Goal: Task Accomplishment & Management: Manage account settings

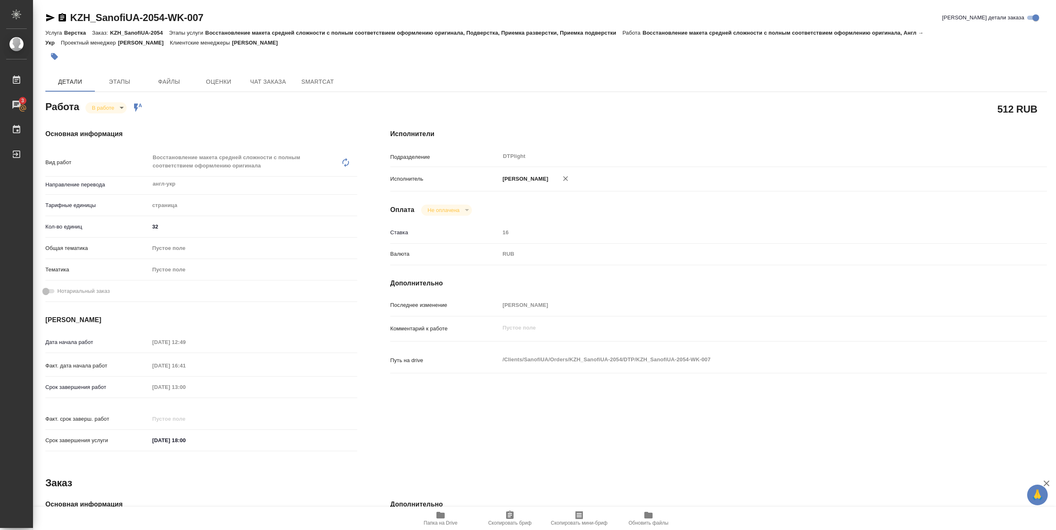
click at [449, 520] on span "Папка на Drive" at bounding box center [440, 523] width 34 height 6
click at [111, 103] on body "🙏 .cls-1 fill:#fff; AWATERA Pankina Anna Работы 3 Чаты График Выйти KZH_SanofiU…" at bounding box center [528, 265] width 1056 height 530
click at [106, 120] on button "Выполнен" at bounding box center [107, 121] width 30 height 9
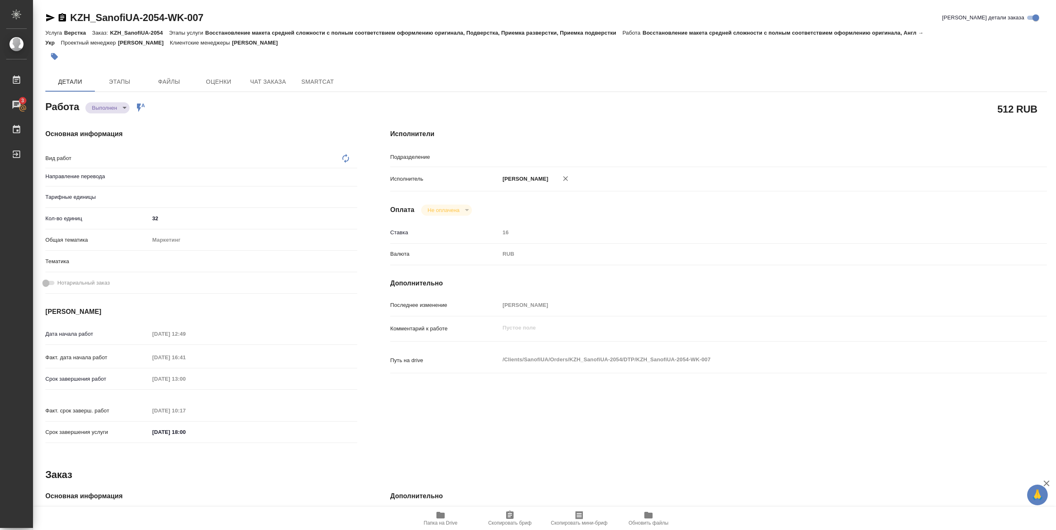
type textarea "x"
type textarea "Восстановление макета средней сложности с полным соответствием оформлению ориги…"
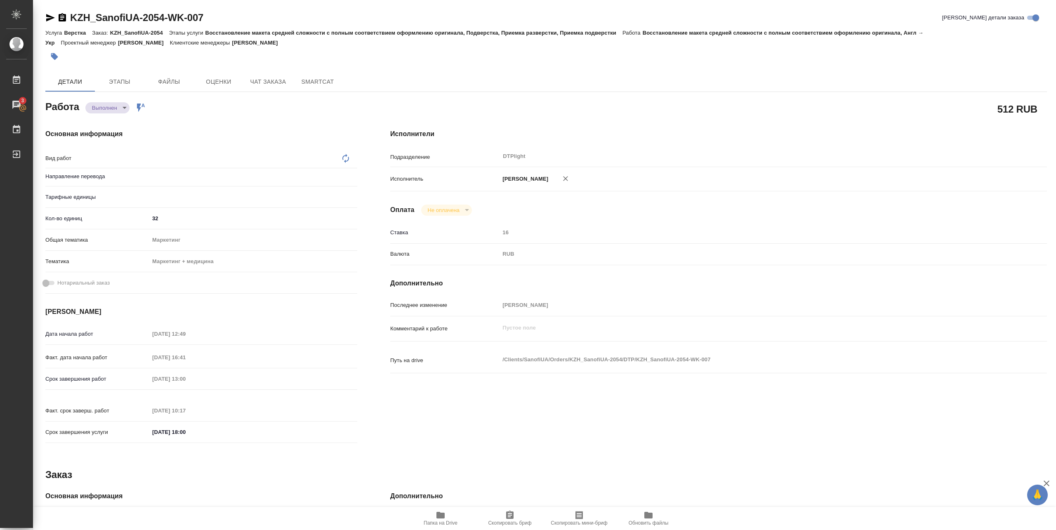
type textarea "x"
type input "DTPlight"
type textarea "x"
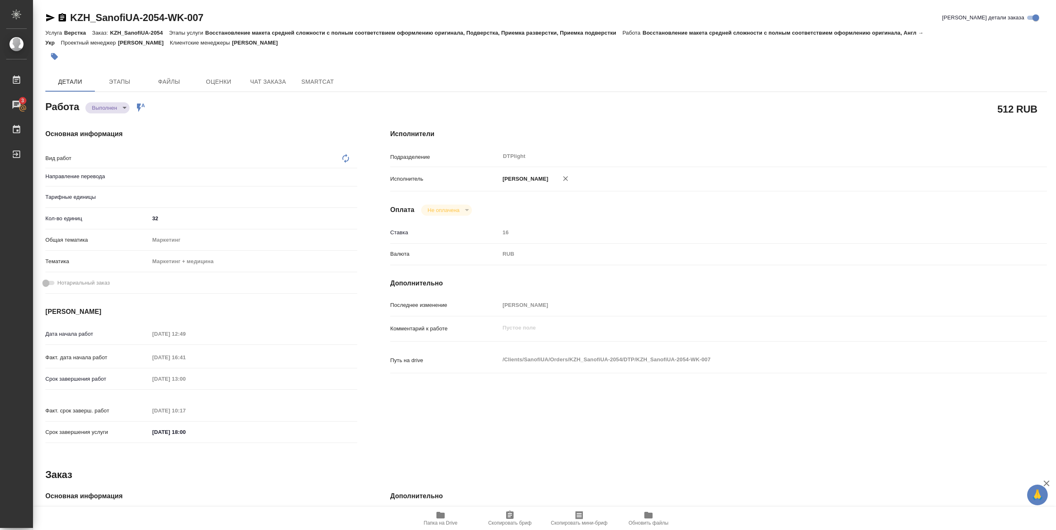
type textarea "x"
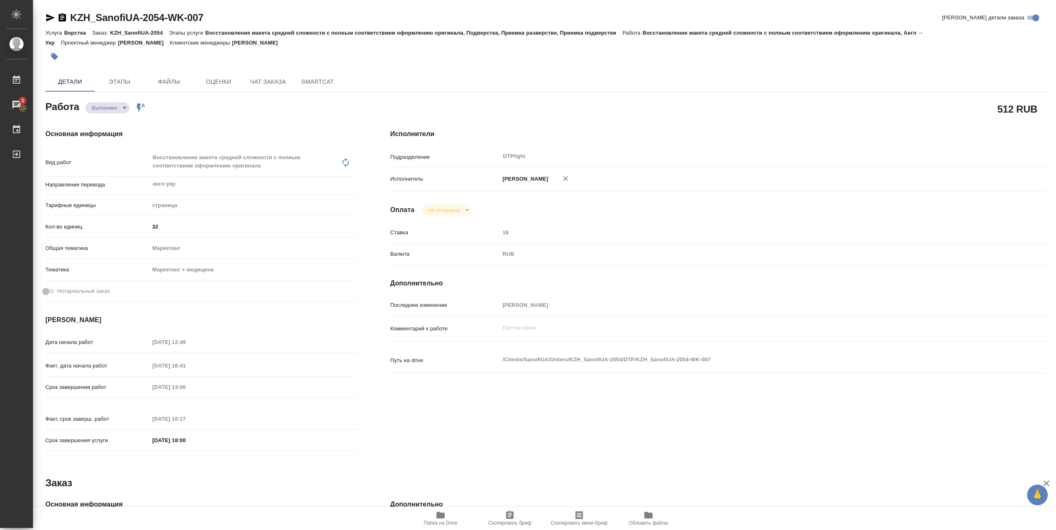
type textarea "x"
type input "англ-укр"
type textarea "x"
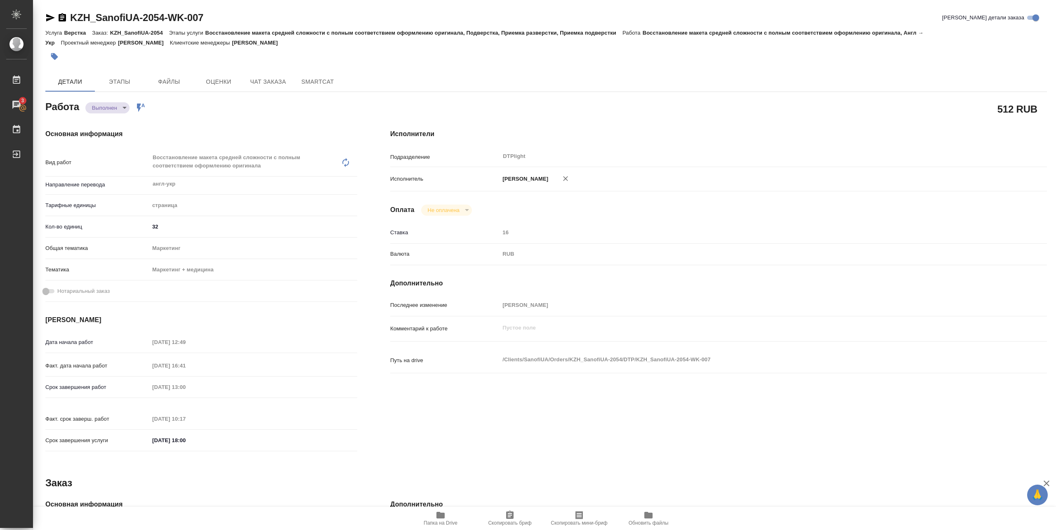
type textarea "x"
drag, startPoint x: 68, startPoint y: 26, endPoint x: 237, endPoint y: 22, distance: 168.7
click at [237, 22] on div "KZH_SanofiUA-2054-WK-007 Кратко детали заказа" at bounding box center [545, 19] width 1001 height 16
copy link "KZH_SanofiUA-2054-WK-007"
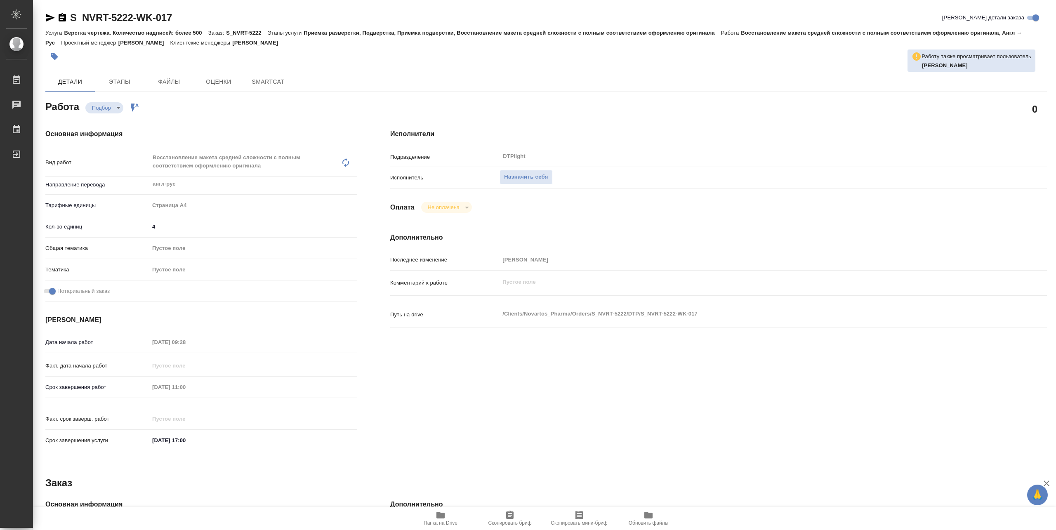
type textarea "x"
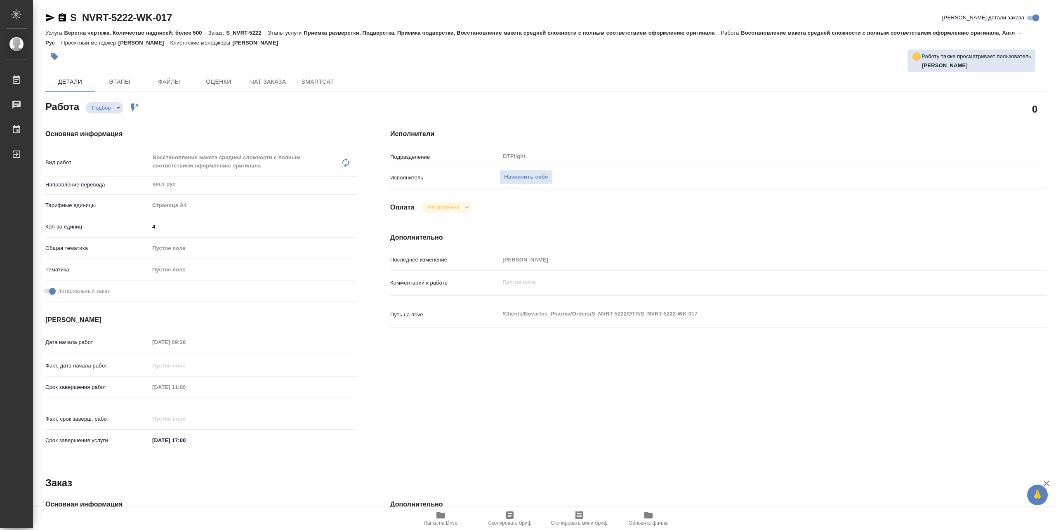
type textarea "x"
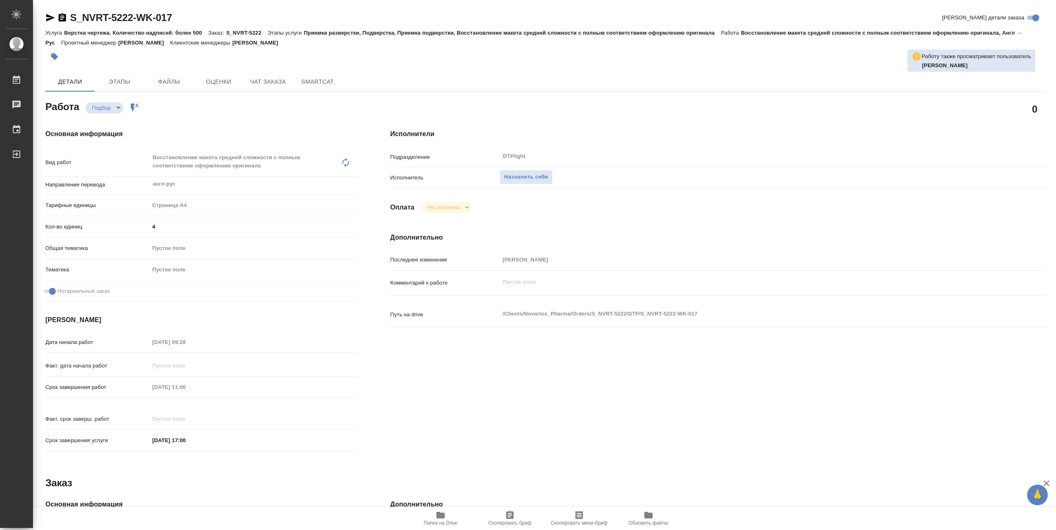
type textarea "x"
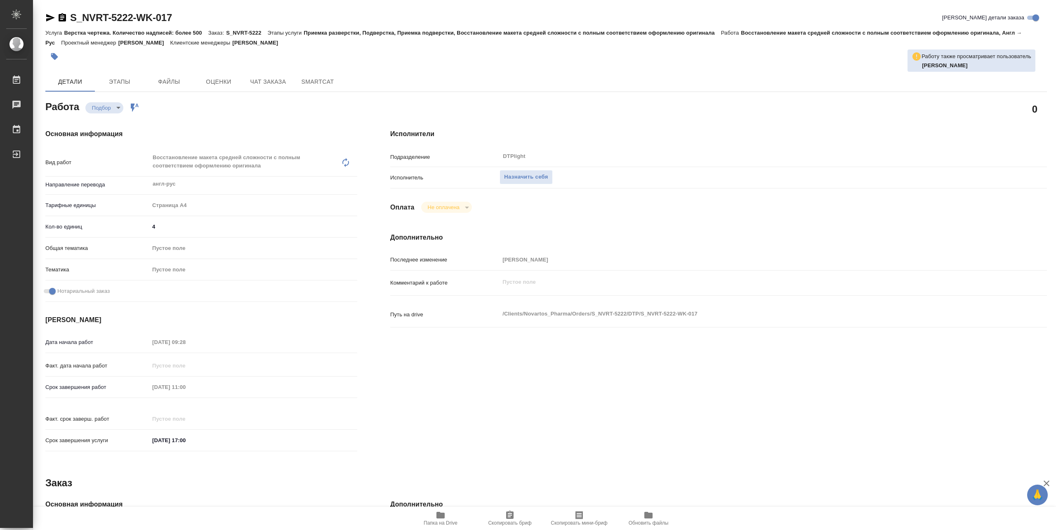
click at [429, 519] on span "Папка на Drive" at bounding box center [440, 518] width 59 height 16
type textarea "x"
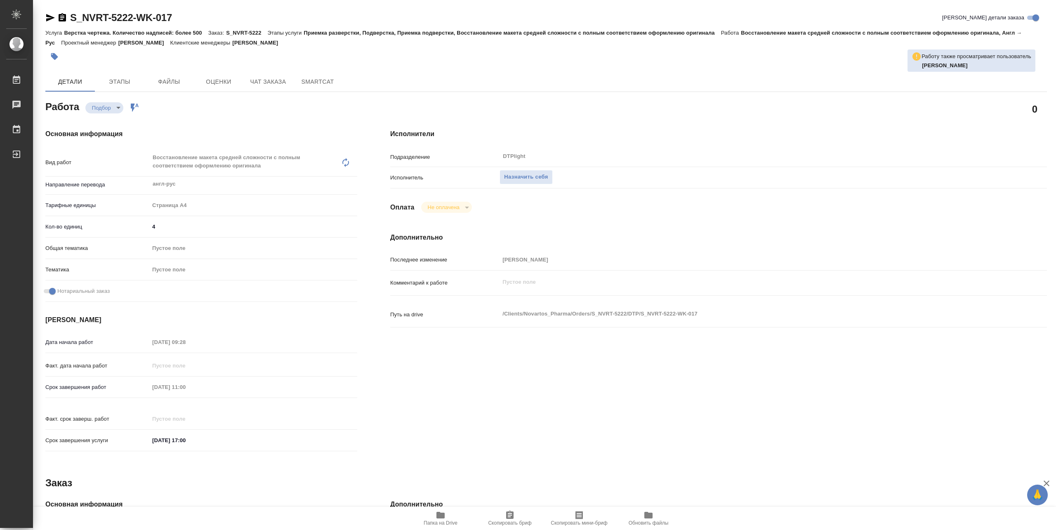
type textarea "x"
click at [521, 177] on span "Назначить себя" at bounding box center [526, 176] width 44 height 9
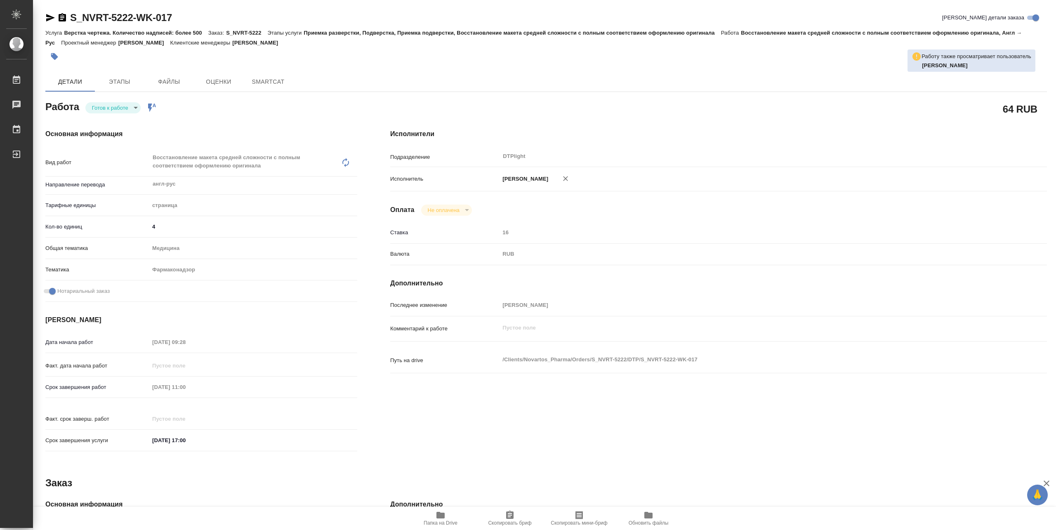
type textarea "x"
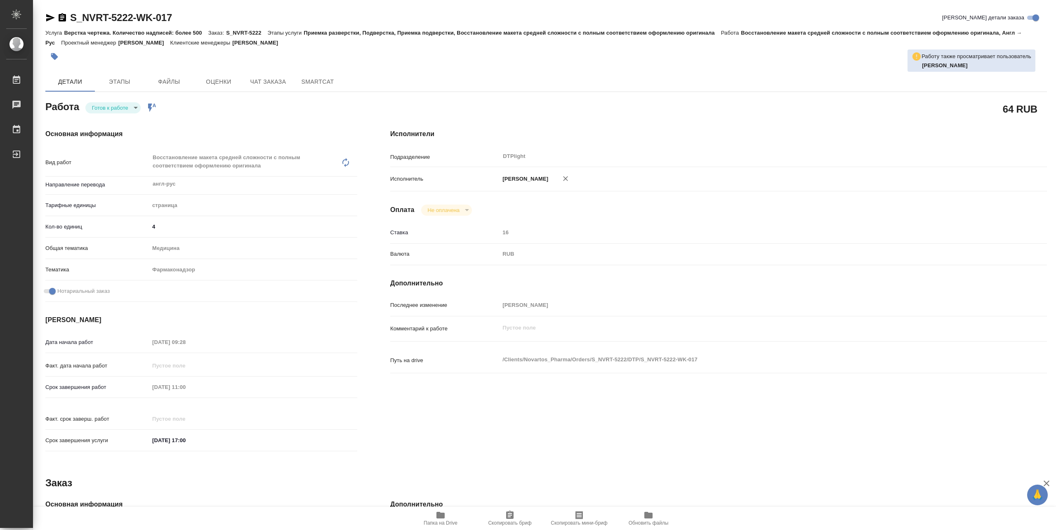
type textarea "x"
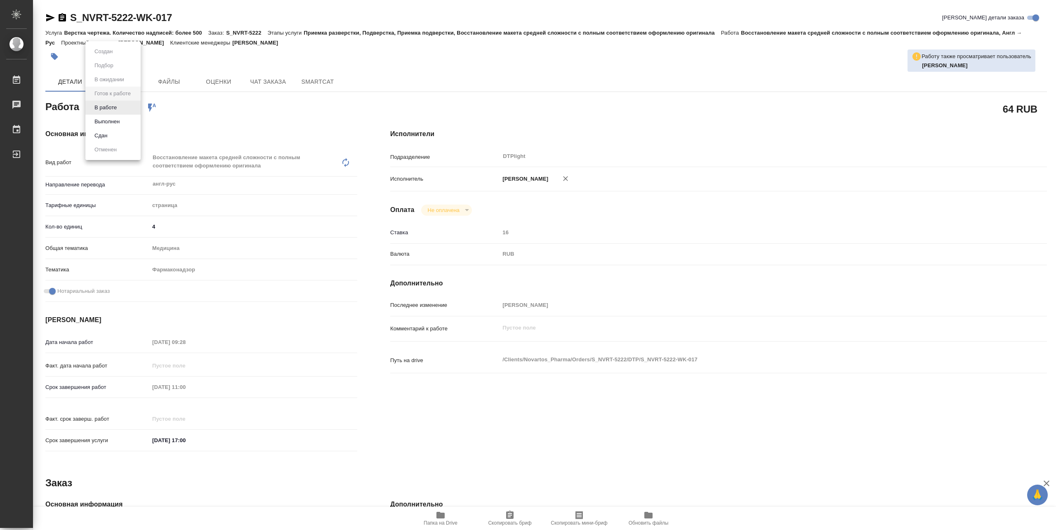
click at [116, 108] on body "🙏 .cls-1 fill:#fff; AWATERA Pankina Anna Работы Чаты График Выйти S_NVRT-5222-W…" at bounding box center [528, 265] width 1056 height 530
type textarea "x"
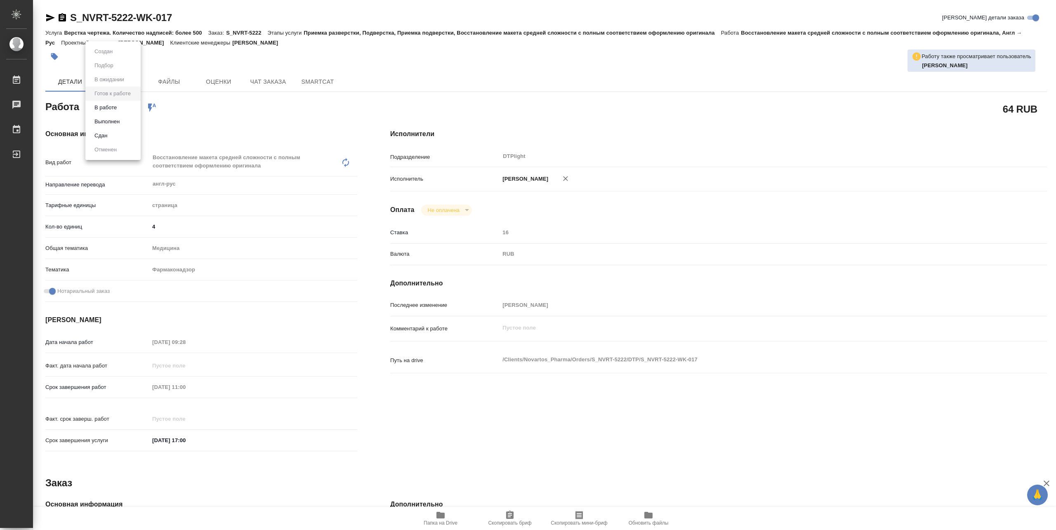
type textarea "x"
click at [111, 108] on button "В работе" at bounding box center [105, 107] width 27 height 9
type textarea "x"
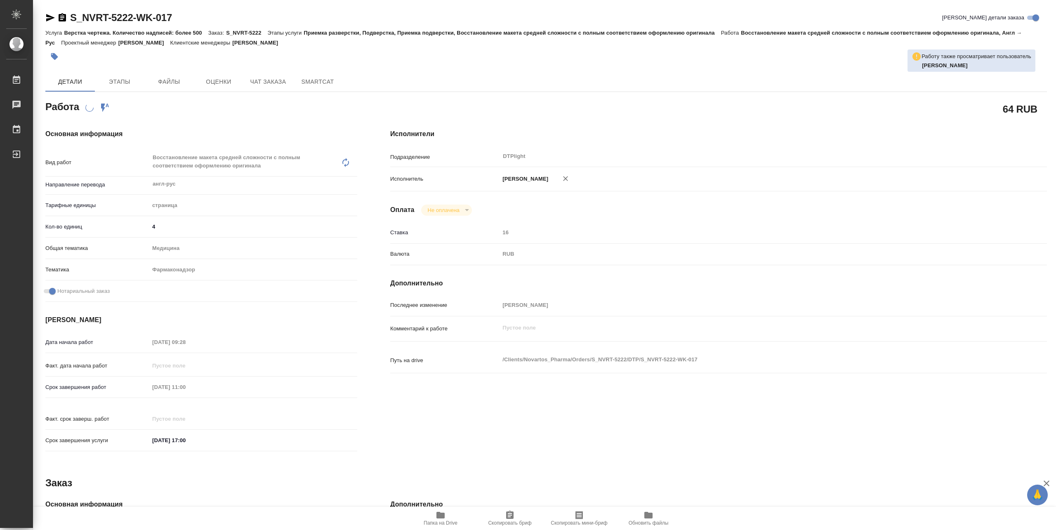
type textarea "x"
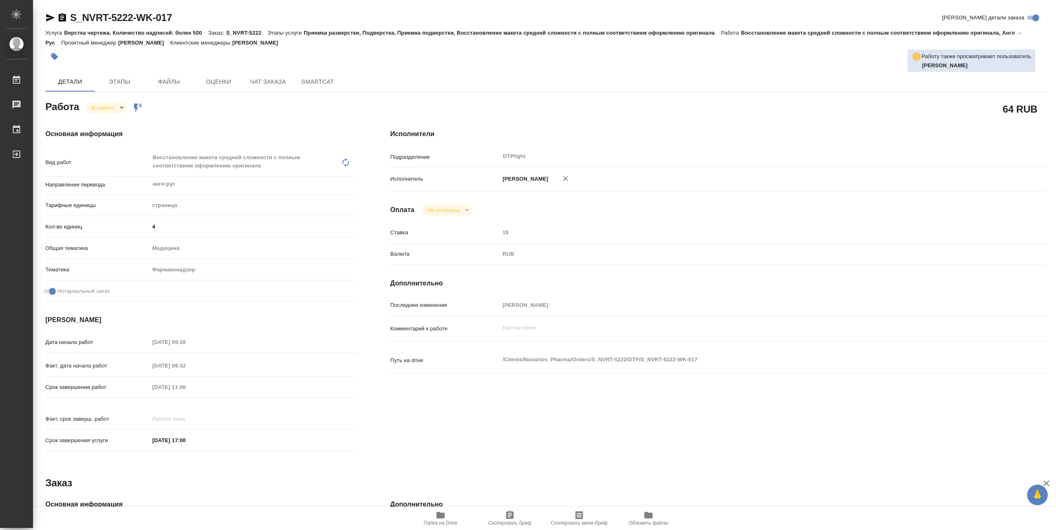
type textarea "x"
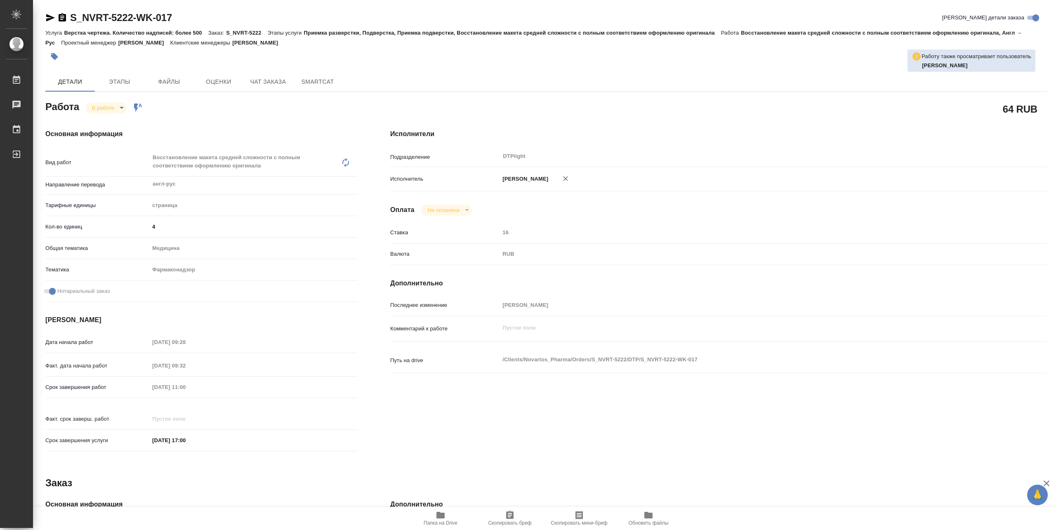
type textarea "x"
click at [450, 515] on span "Папка на Drive" at bounding box center [440, 518] width 59 height 16
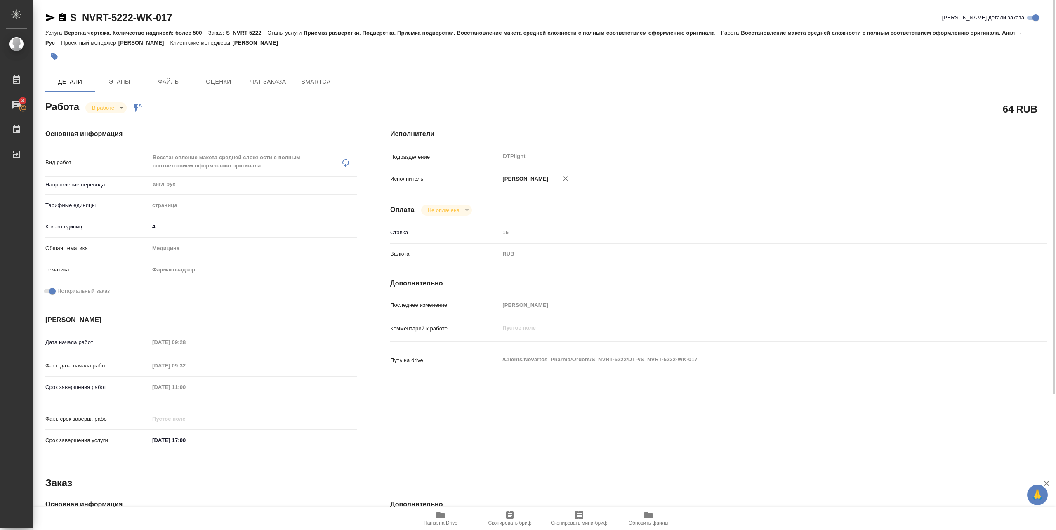
click at [101, 107] on body "🙏 .cls-1 fill:#fff; AWATERA Pankina Anna Работы 3 Чаты График Выйти S_NVRT-5222…" at bounding box center [528, 265] width 1056 height 530
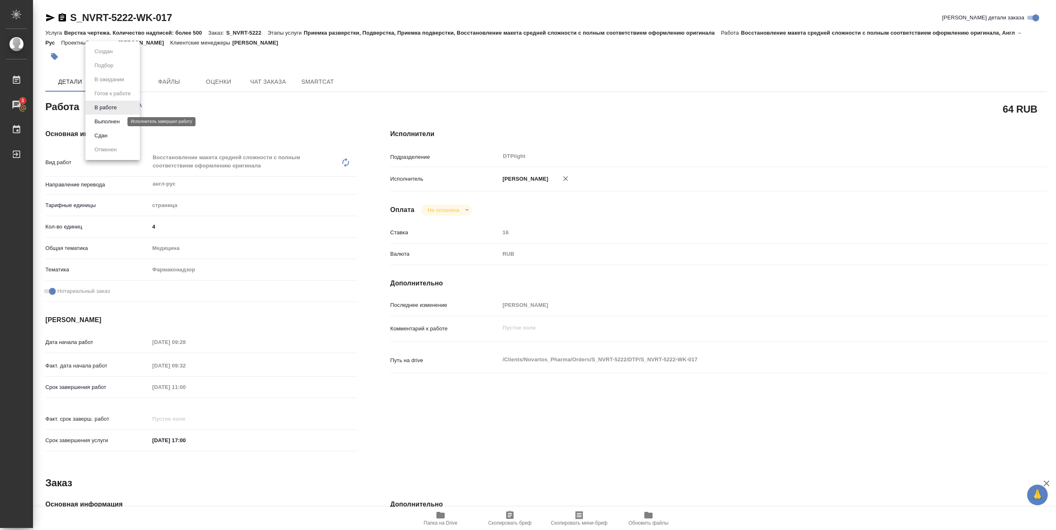
click at [105, 124] on button "Выполнен" at bounding box center [107, 121] width 30 height 9
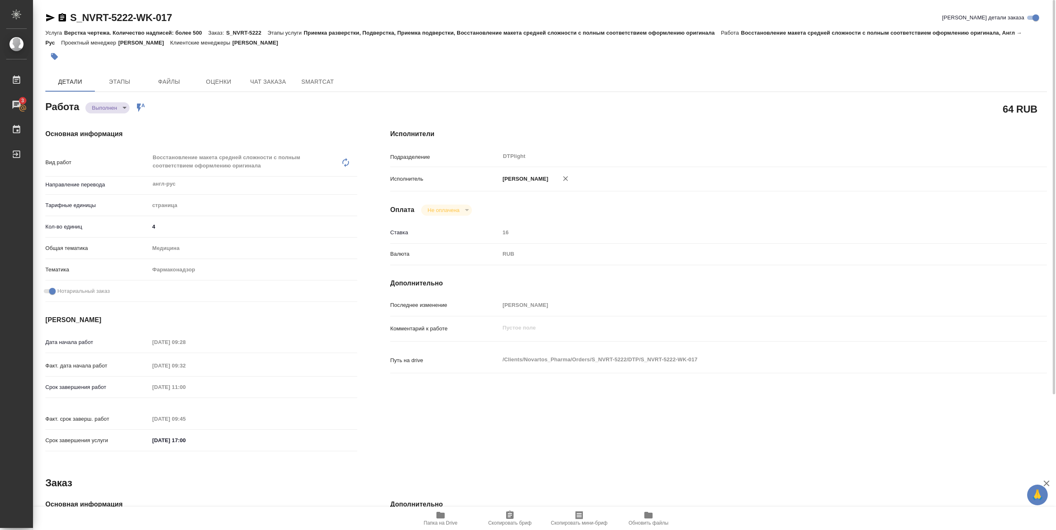
type textarea "x"
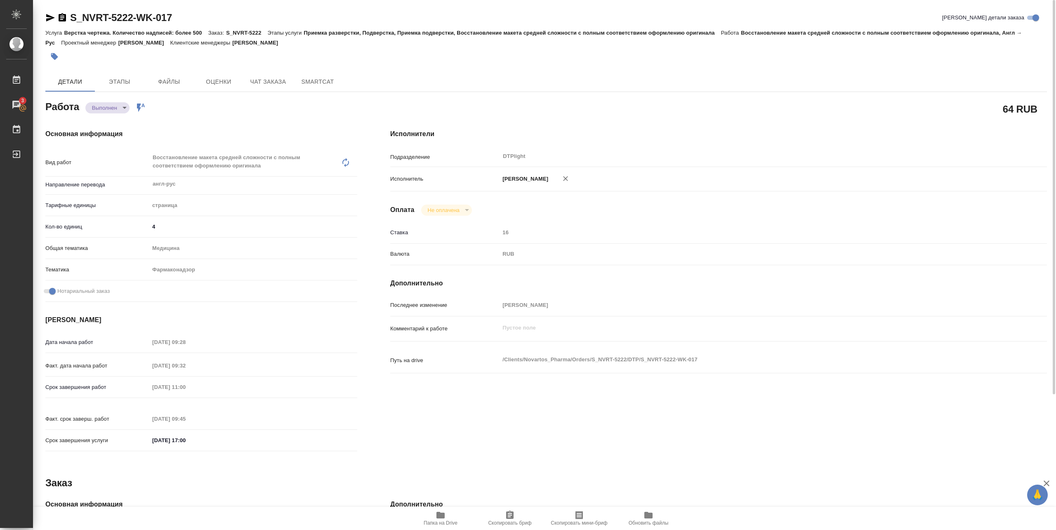
type textarea "x"
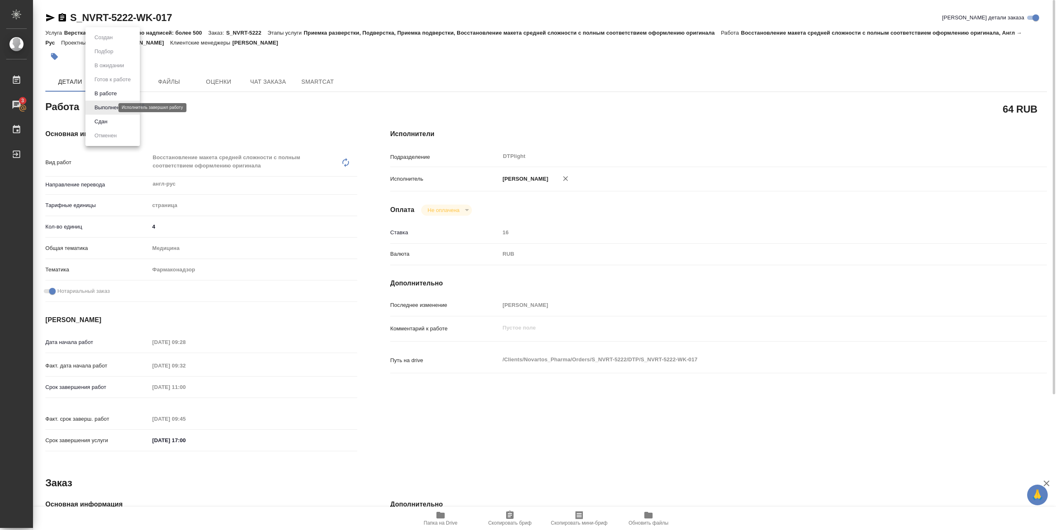
click at [101, 105] on body "🙏 .cls-1 fill:#fff; AWATERA Pankina Anna Работы 3 Чаты График Выйти S_NVRT-5222…" at bounding box center [528, 265] width 1056 height 530
click at [107, 121] on button "Сдан" at bounding box center [101, 121] width 18 height 9
type textarea "x"
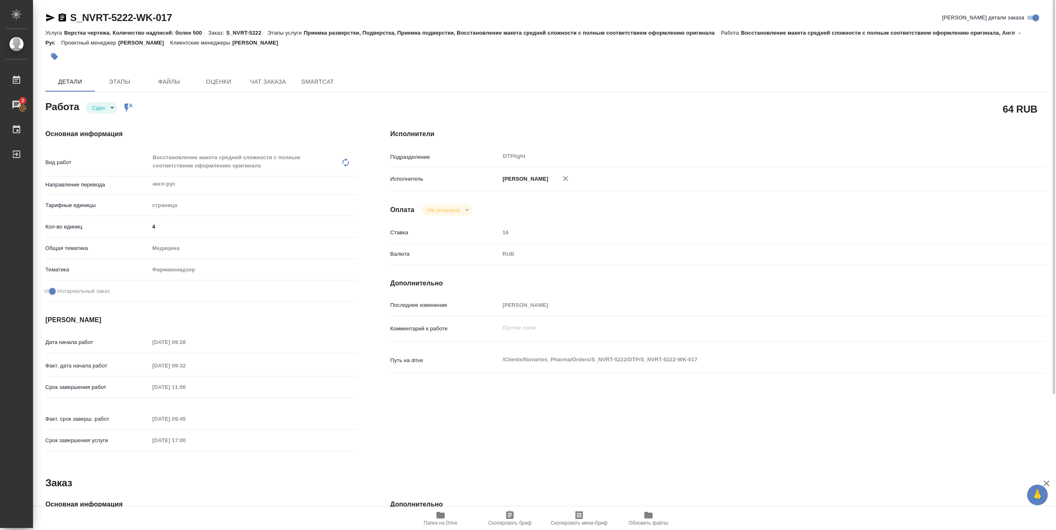
type textarea "x"
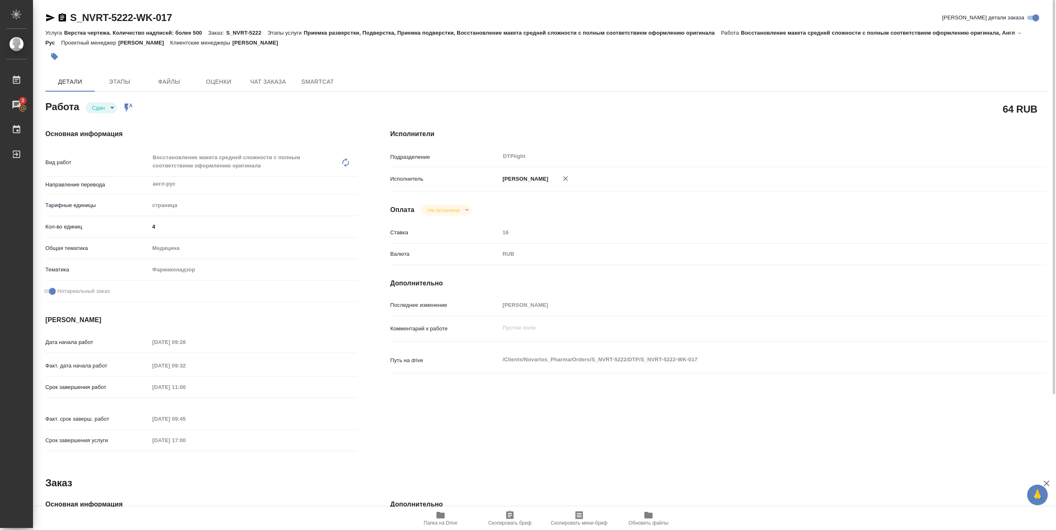
type textarea "x"
drag, startPoint x: 71, startPoint y: 24, endPoint x: 189, endPoint y: 22, distance: 117.9
click at [189, 22] on div "S_NVRT-5222-WK-017 Кратко детали заказа" at bounding box center [545, 17] width 1001 height 13
type textarea "x"
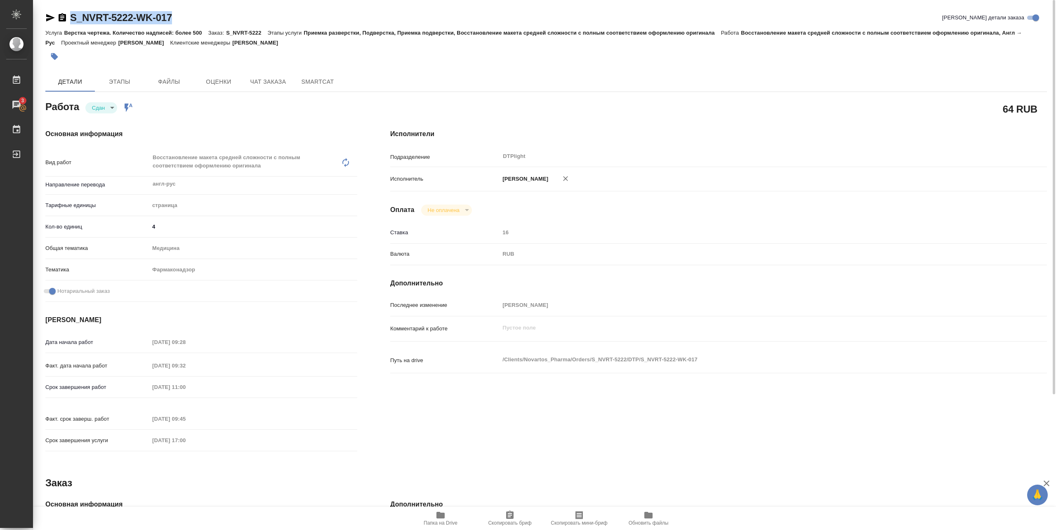
type textarea "x"
copy link "S_NVRT-5222-WK-017"
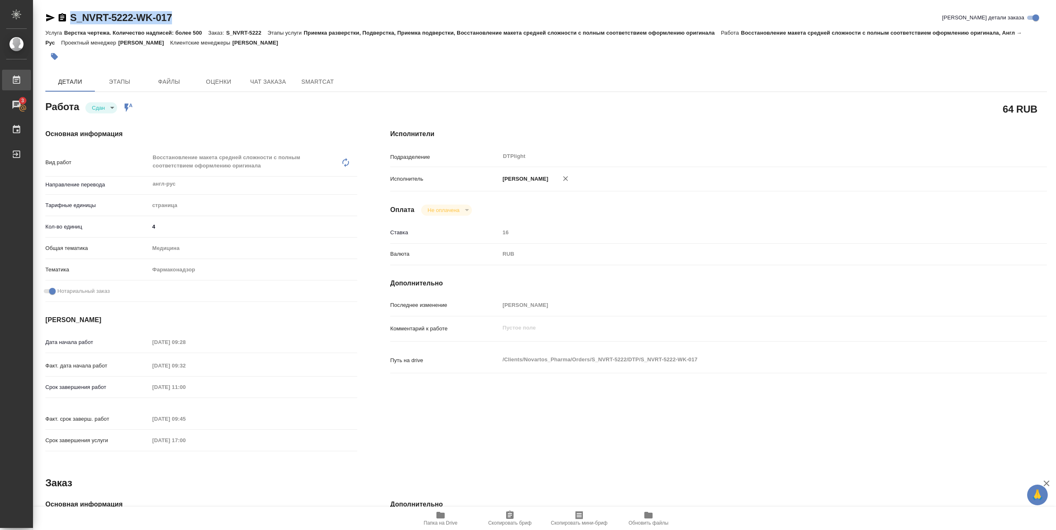
type textarea "x"
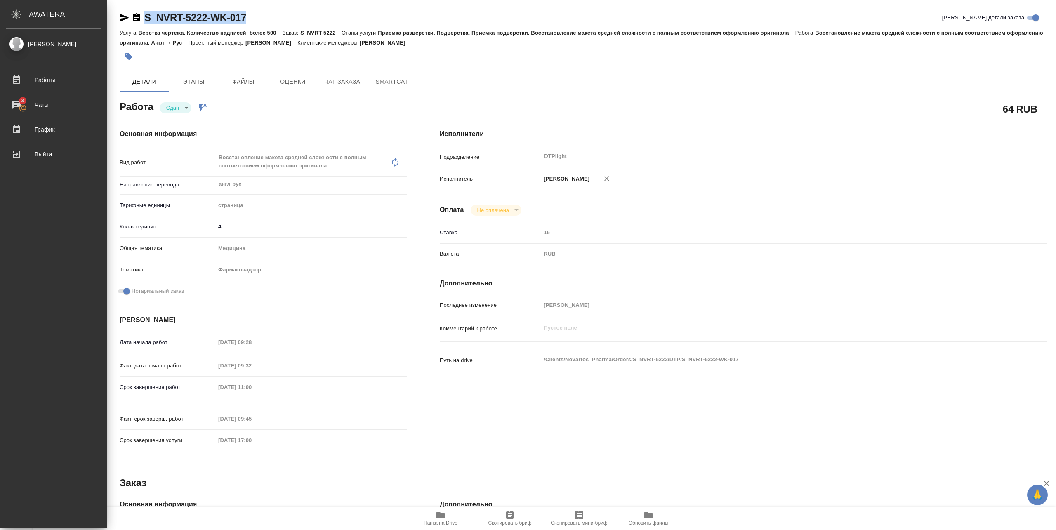
type textarea "x"
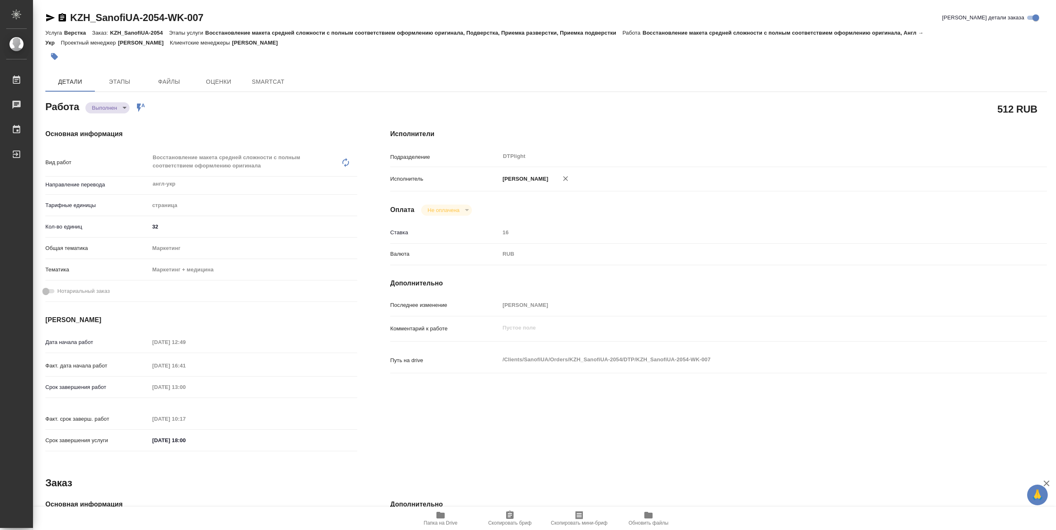
type textarea "x"
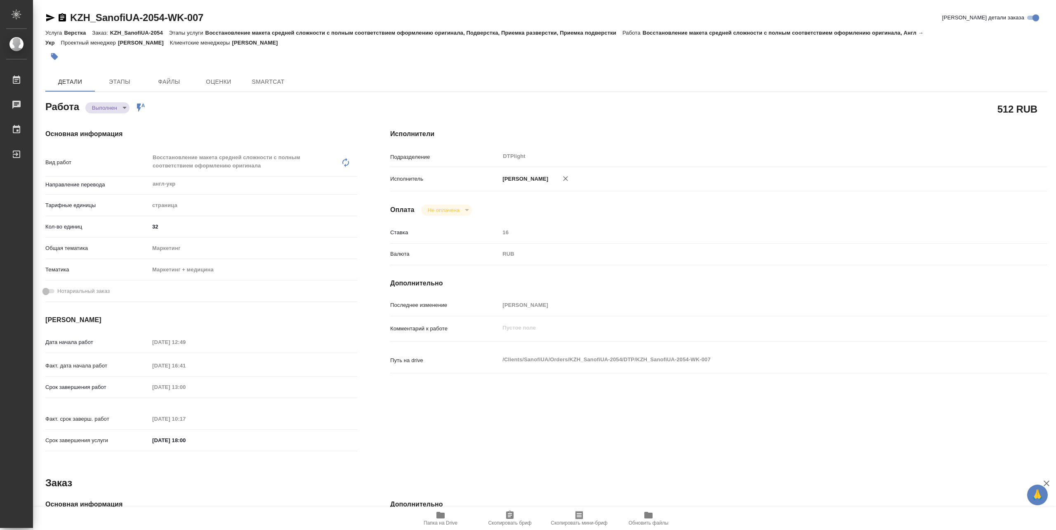
type textarea "x"
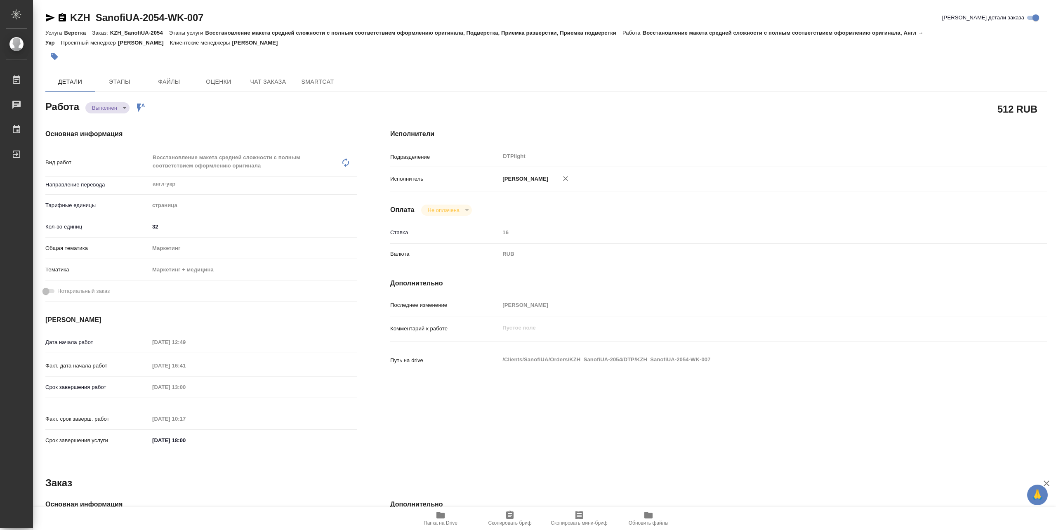
type textarea "x"
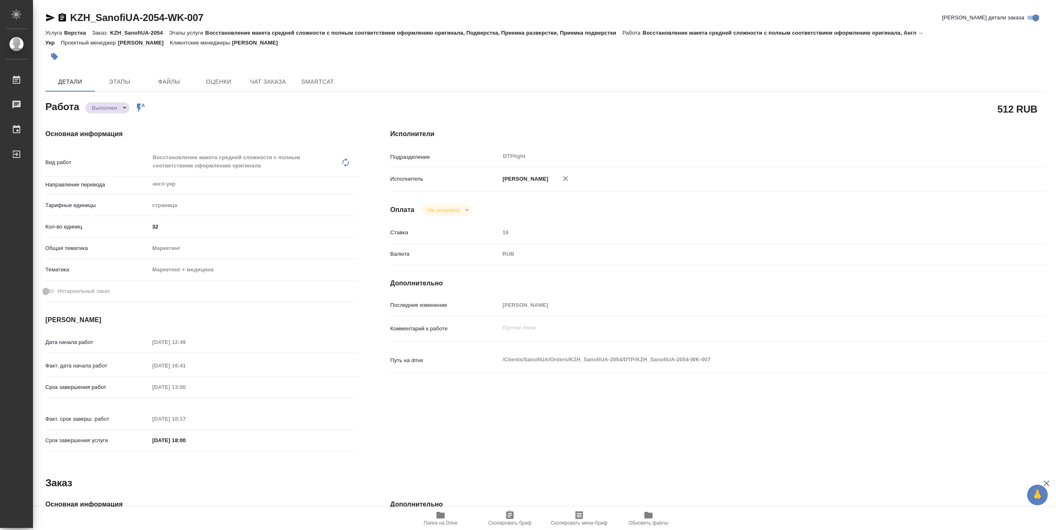
type textarea "x"
